Goal: Task Accomplishment & Management: Use online tool/utility

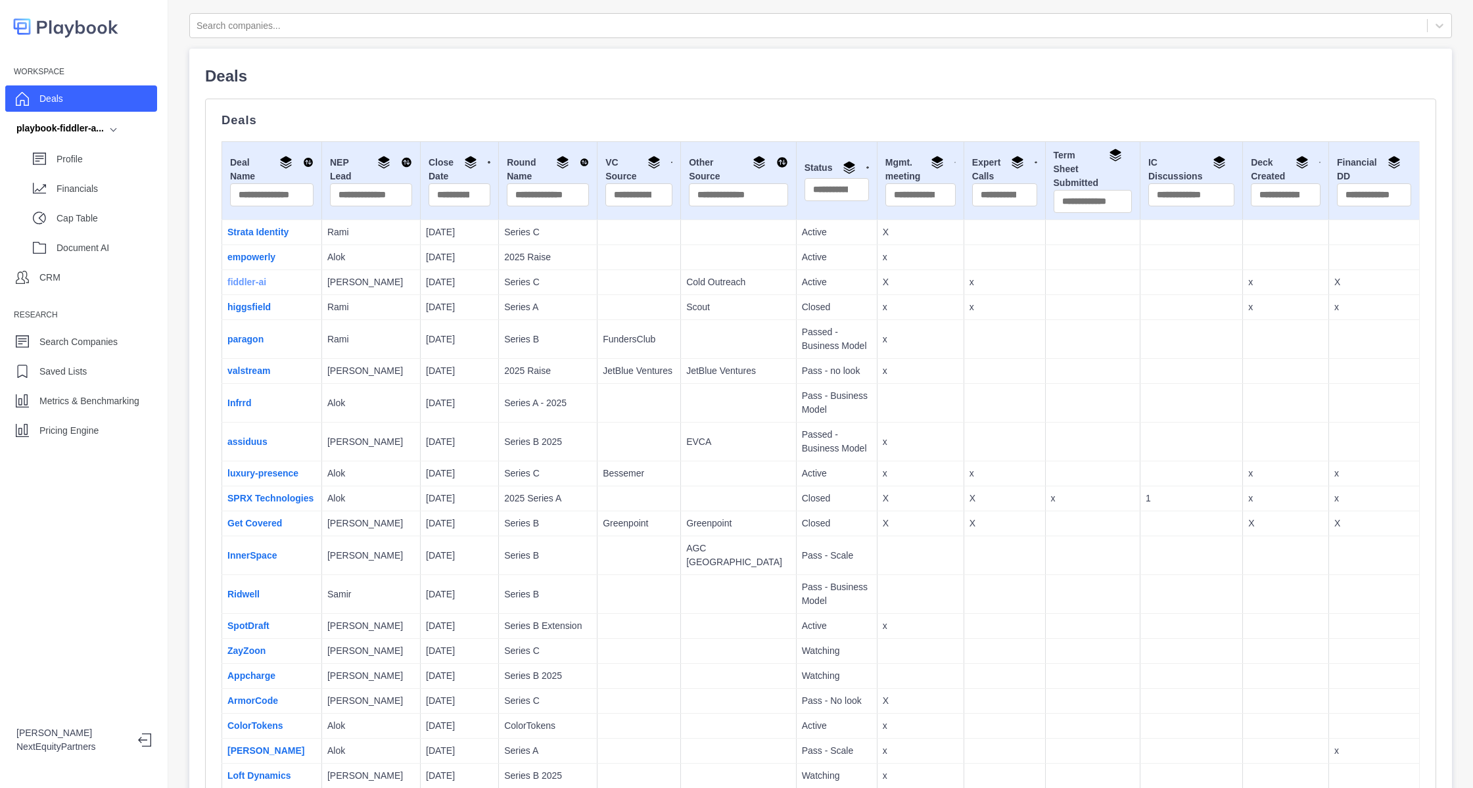
click at [262, 285] on link "fiddler-ai" at bounding box center [246, 282] width 39 height 11
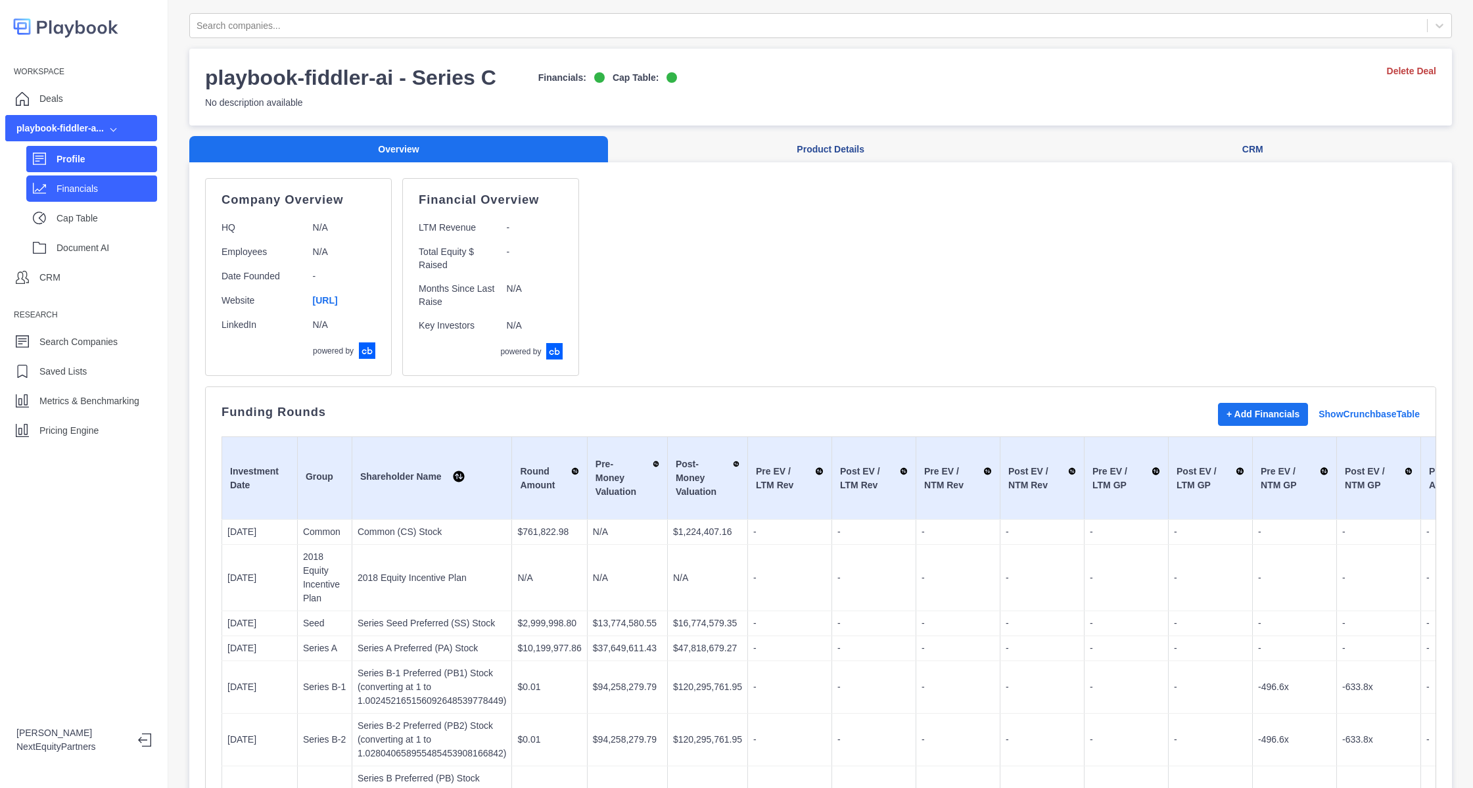
click at [88, 198] on div "Financials" at bounding box center [107, 189] width 101 height 20
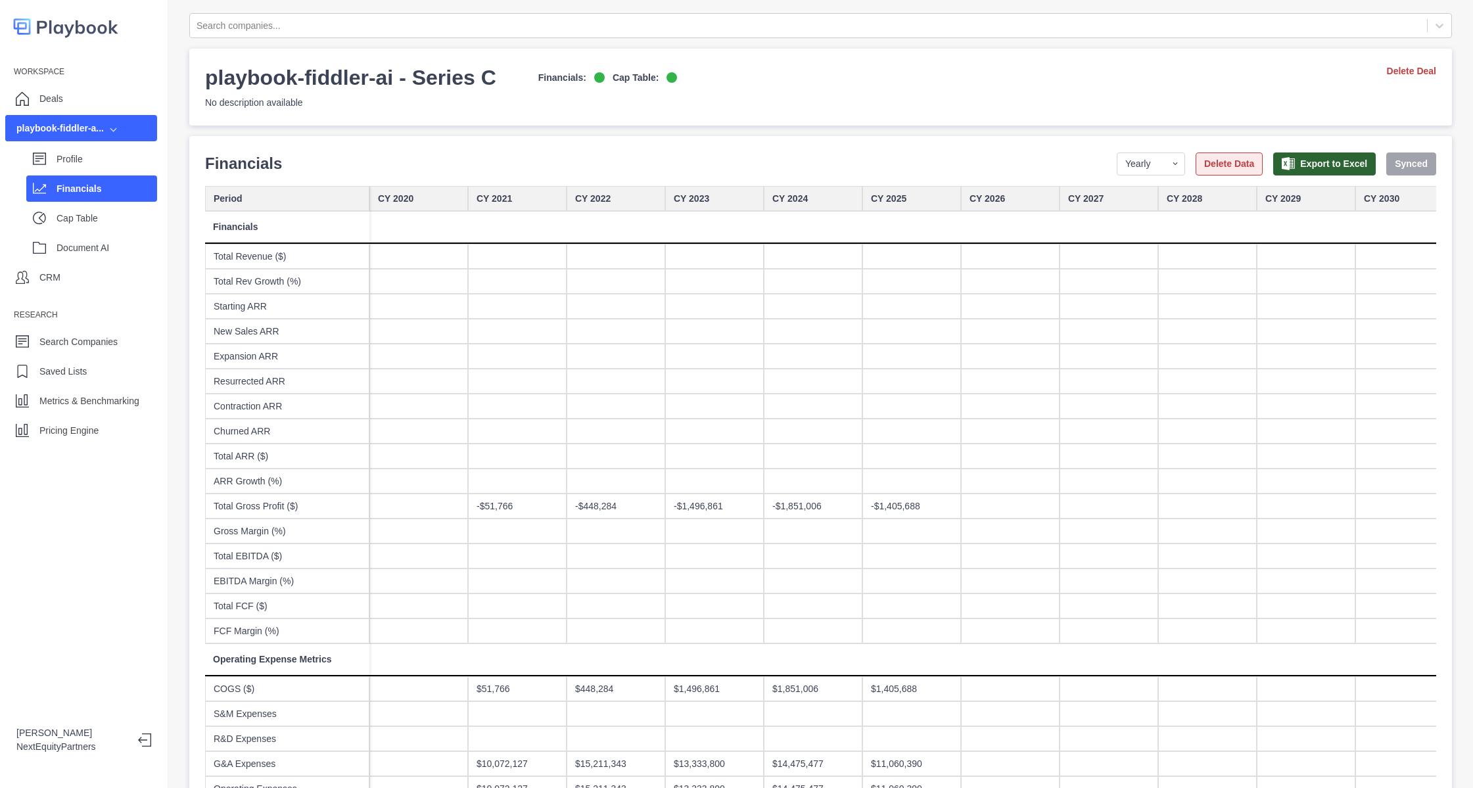
click at [1213, 166] on button "Delete Data" at bounding box center [1228, 163] width 67 height 23
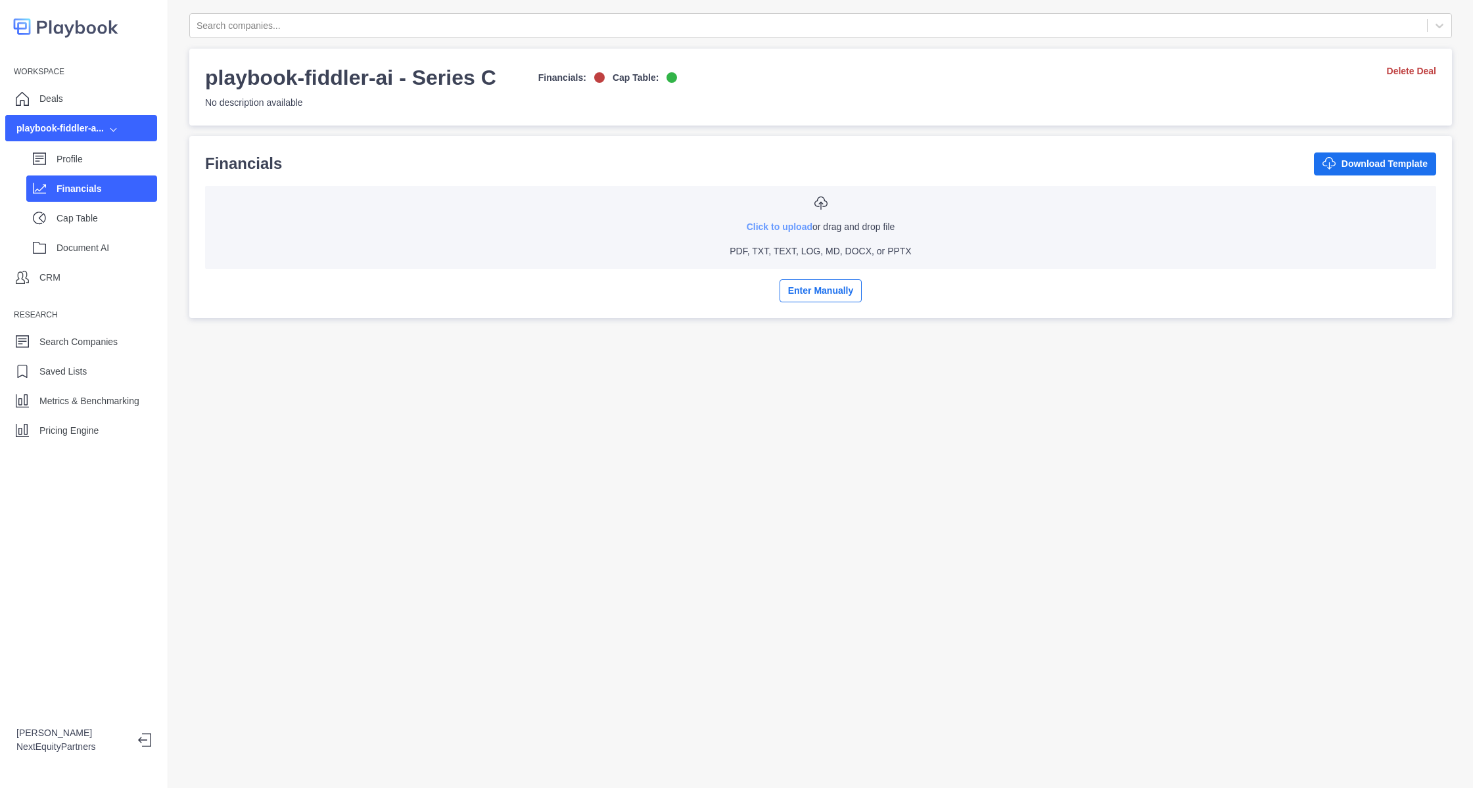
click at [748, 222] on link "Click to upload" at bounding box center [779, 226] width 66 height 11
type input "**********"
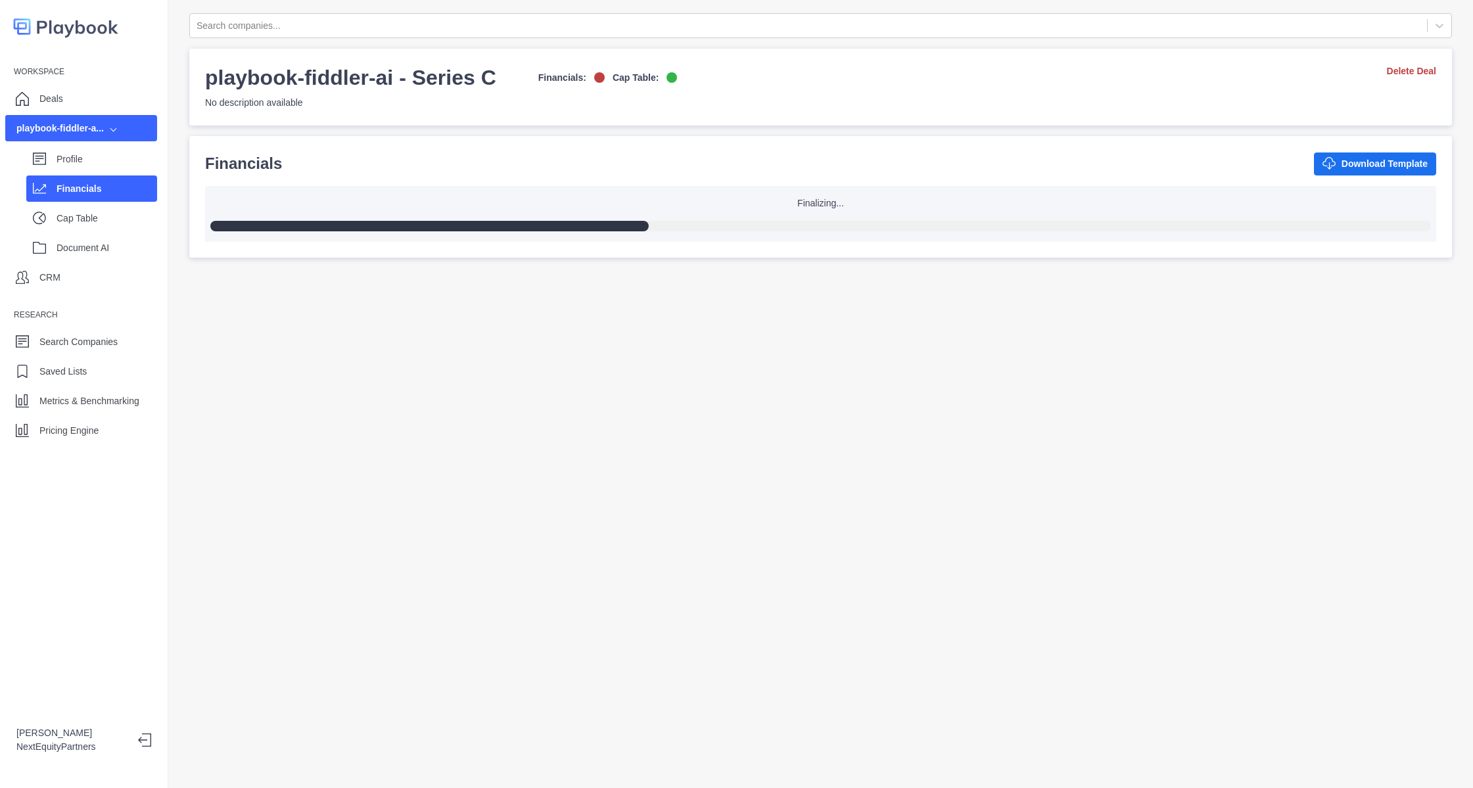
click at [441, 325] on div "Search companies... playbook-fiddler-ai - Series C Financials: Cap Table: No de…" at bounding box center [820, 394] width 1304 height 788
